Goal: Find specific page/section

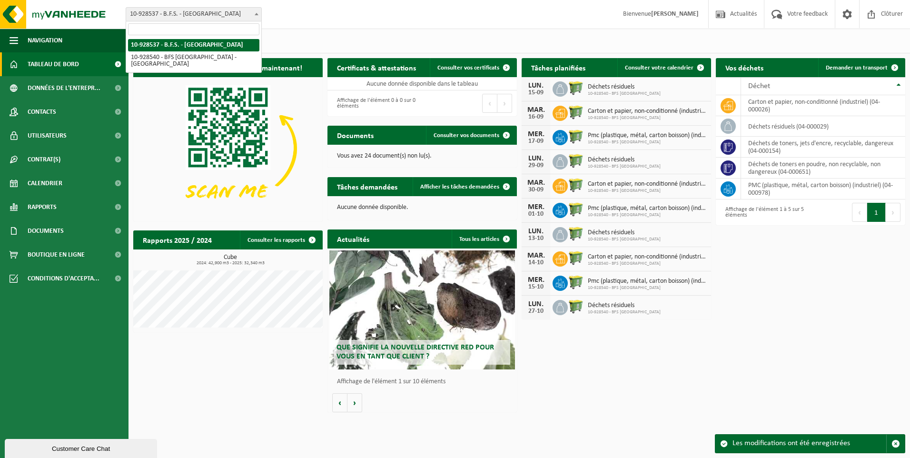
click at [195, 10] on span "10-928537 - B.F.S. - [GEOGRAPHIC_DATA]" at bounding box center [193, 14] width 135 height 13
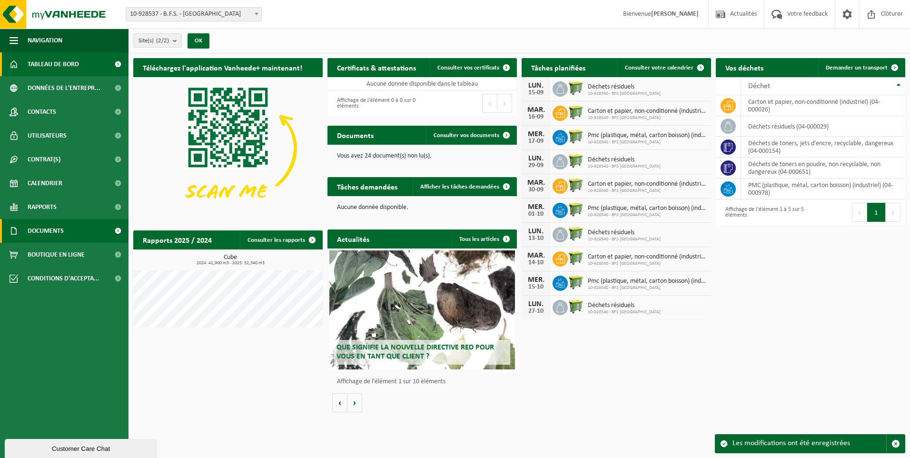
click at [78, 237] on link "Documents" at bounding box center [64, 231] width 128 height 24
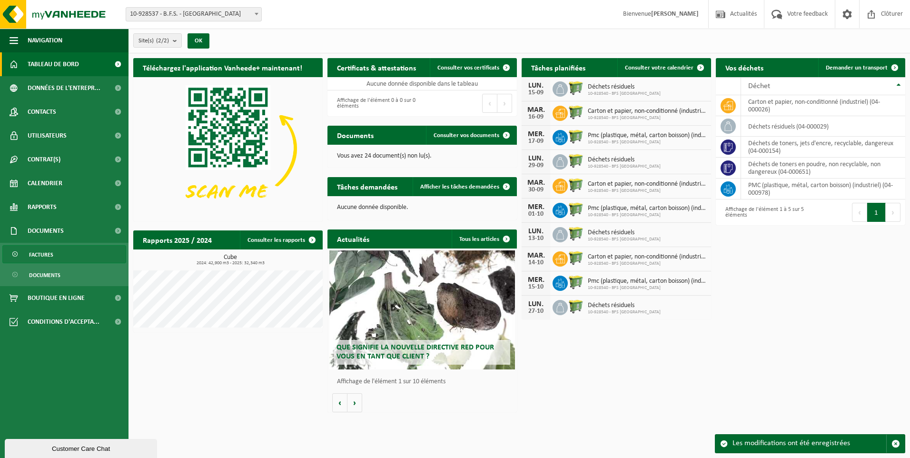
click at [74, 258] on link "Factures" at bounding box center [64, 254] width 124 height 18
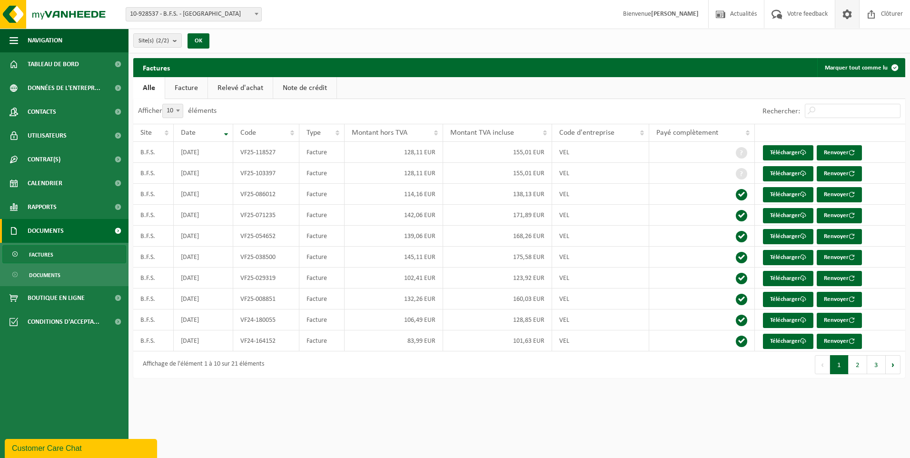
click at [849, 20] on span at bounding box center [847, 14] width 14 height 28
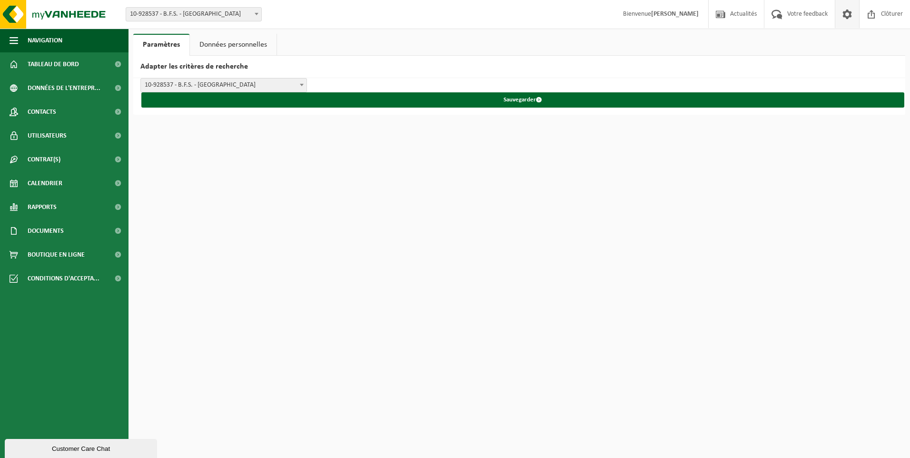
click at [220, 83] on span "10-928537 - B.F.S. - [GEOGRAPHIC_DATA]" at bounding box center [224, 85] width 166 height 13
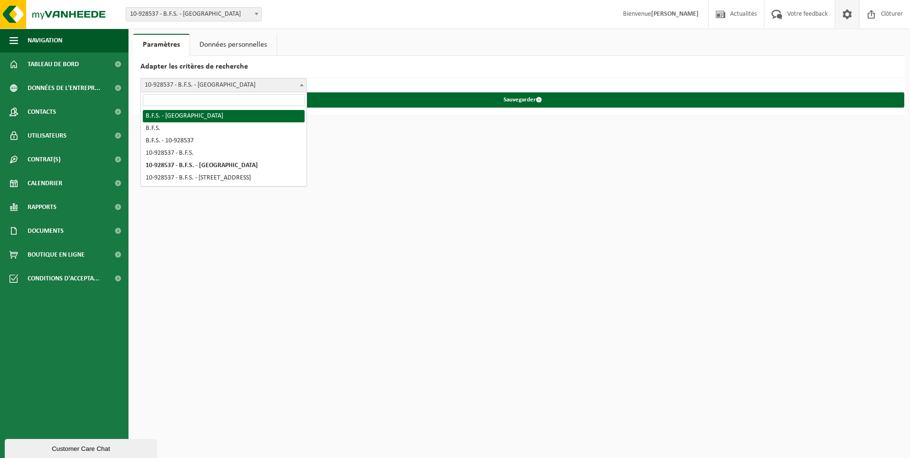
select select "0"
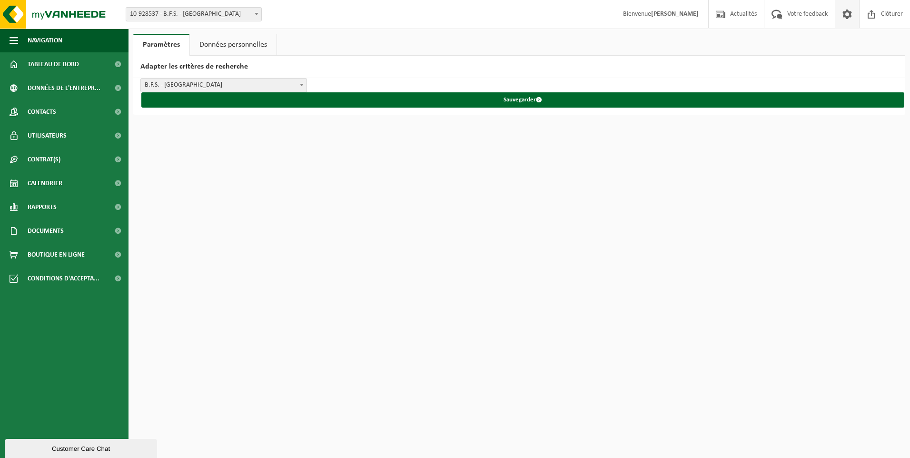
click at [231, 41] on link "Données personnelles" at bounding box center [233, 45] width 87 height 22
